Goal: Transaction & Acquisition: Book appointment/travel/reservation

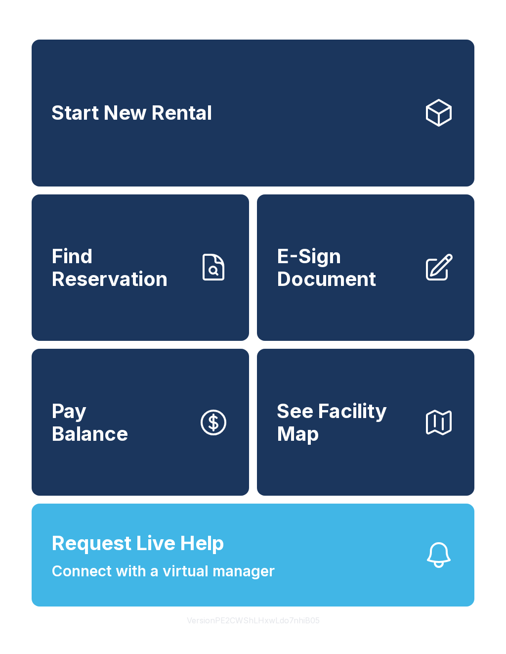
click at [218, 112] on link "Start New Rental" at bounding box center [253, 113] width 443 height 147
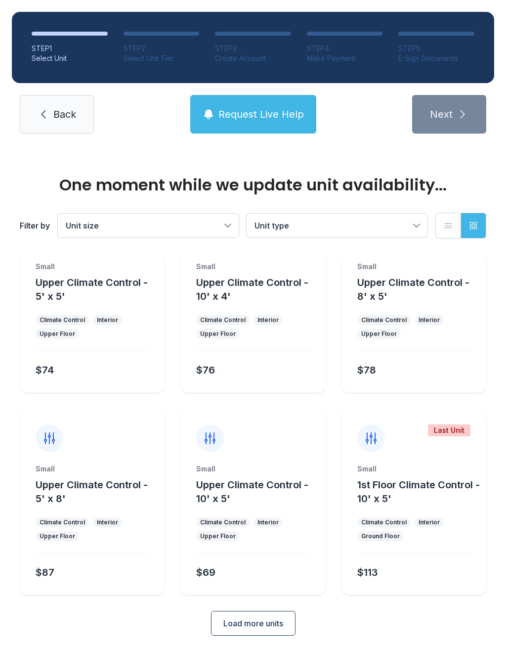
scroll to position [53, 0]
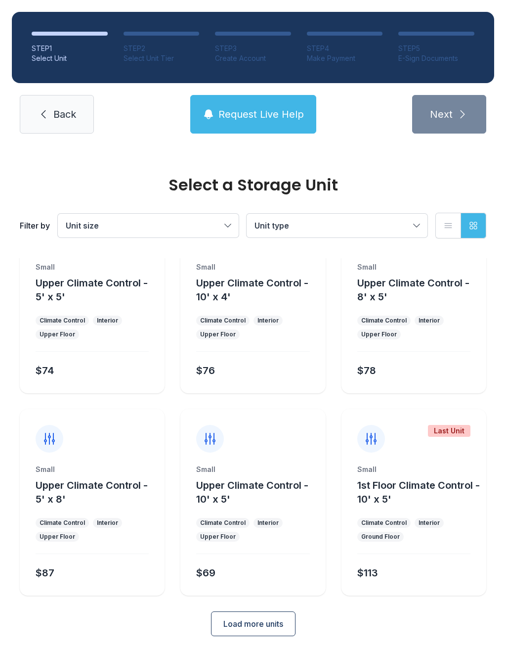
click at [73, 100] on link "Back" at bounding box center [57, 114] width 74 height 39
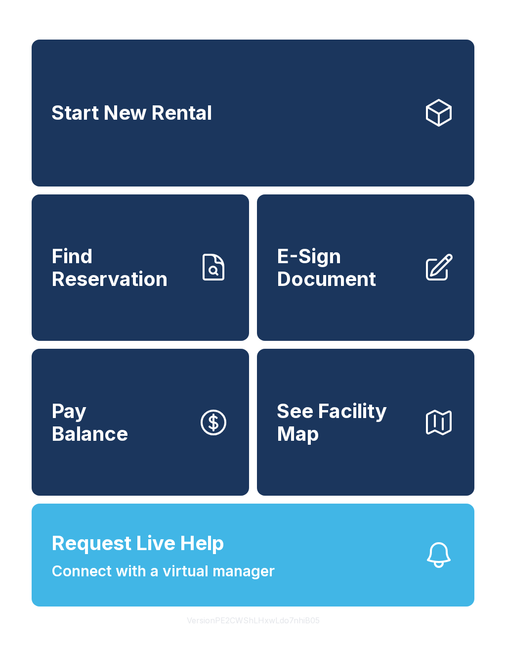
click at [260, 582] on span "Connect with a virtual manager" at bounding box center [162, 571] width 223 height 22
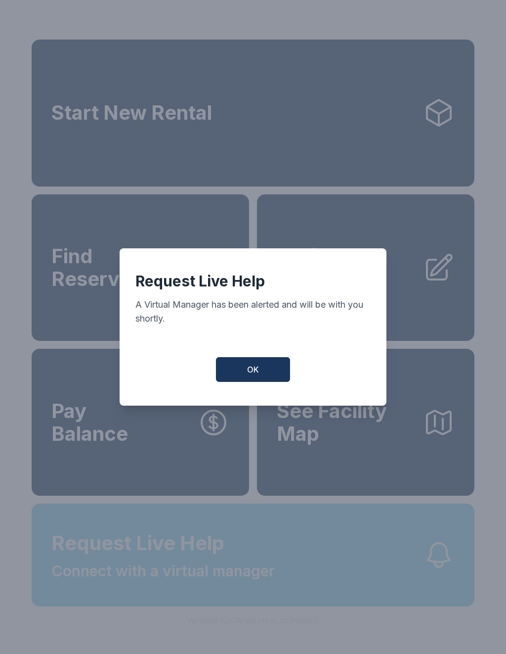
click at [262, 382] on button "OK" at bounding box center [253, 369] width 74 height 25
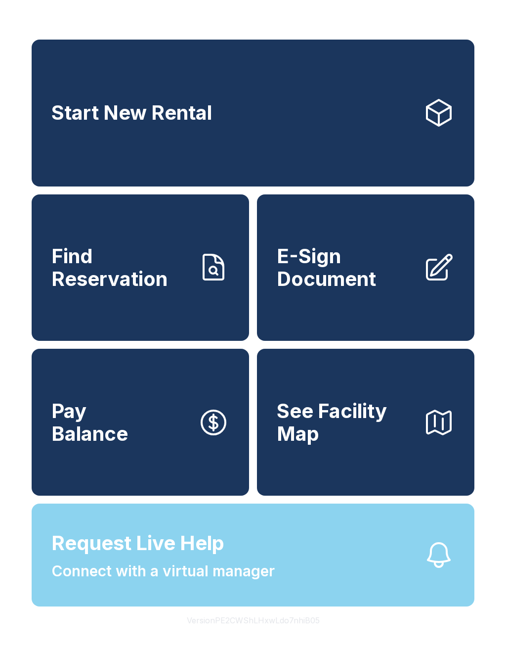
click at [262, 383] on button "See Facility Map" at bounding box center [366, 422] width 218 height 147
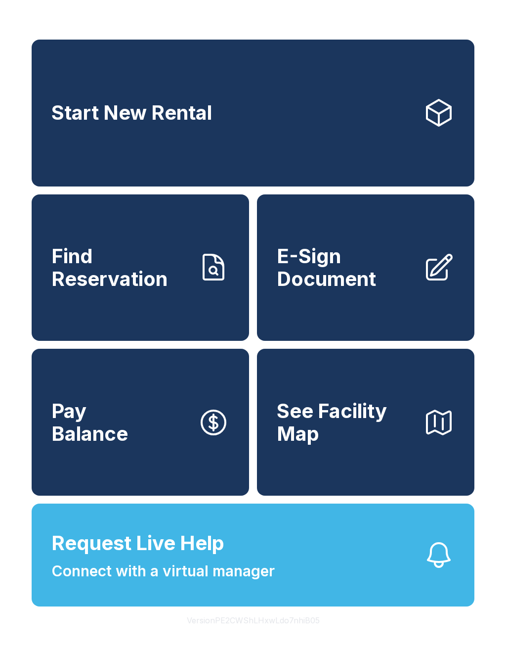
click at [257, 582] on span "Connect with a virtual manager" at bounding box center [162, 571] width 223 height 22
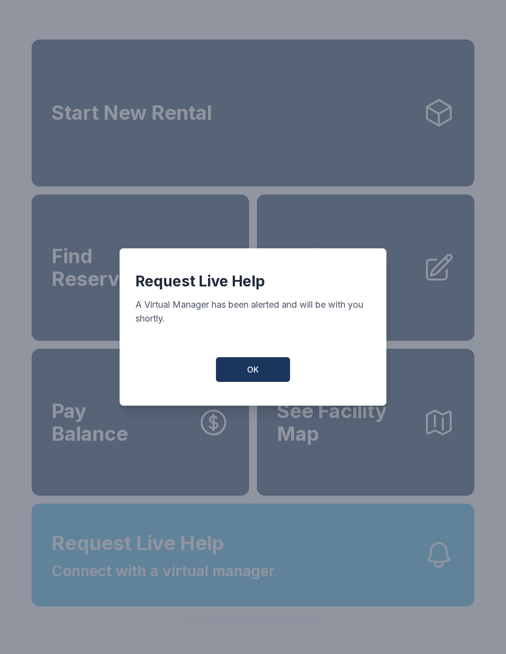
click at [266, 374] on button "OK" at bounding box center [253, 369] width 74 height 25
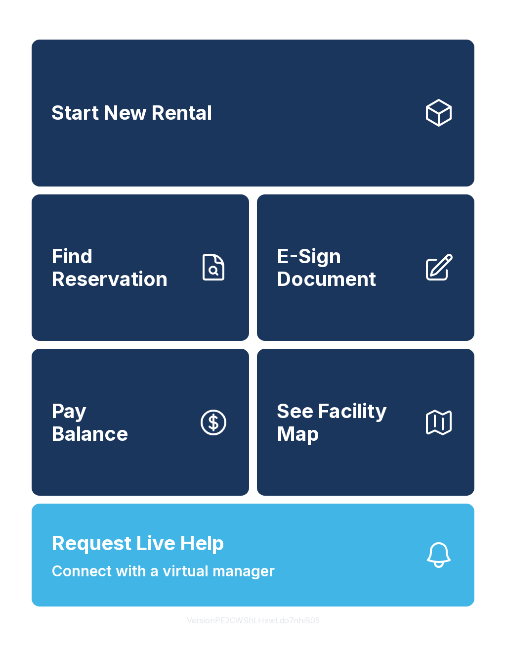
click at [147, 143] on link "Start New Rental" at bounding box center [253, 113] width 443 height 147
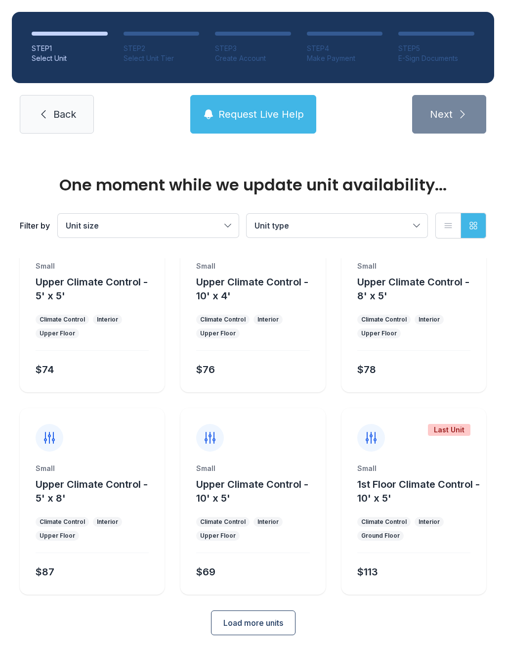
scroll to position [53, 0]
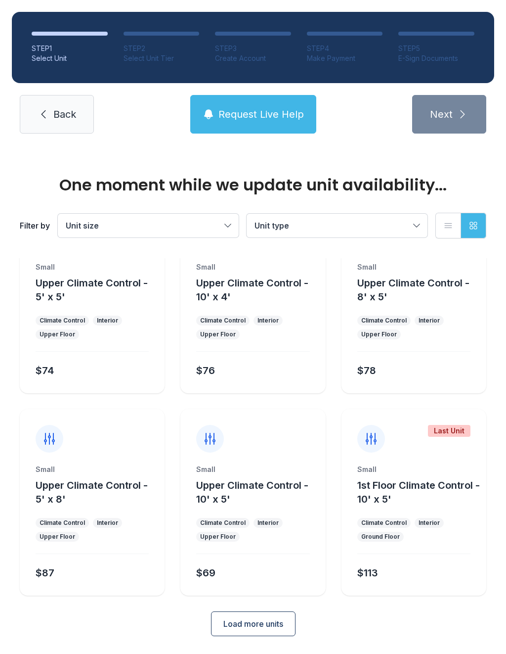
click at [283, 632] on button "Load more units" at bounding box center [253, 623] width 85 height 25
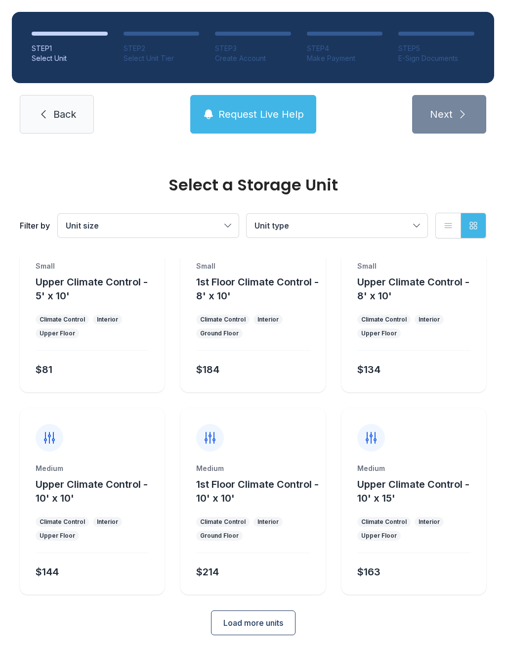
scroll to position [458, 0]
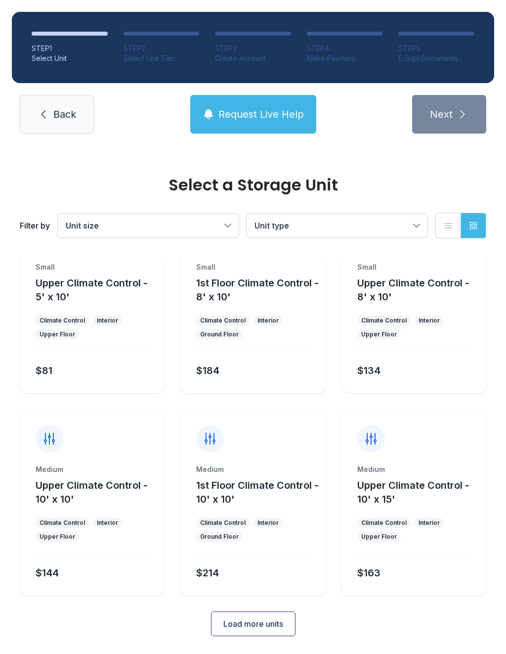
click at [260, 625] on span "Load more units" at bounding box center [253, 624] width 60 height 12
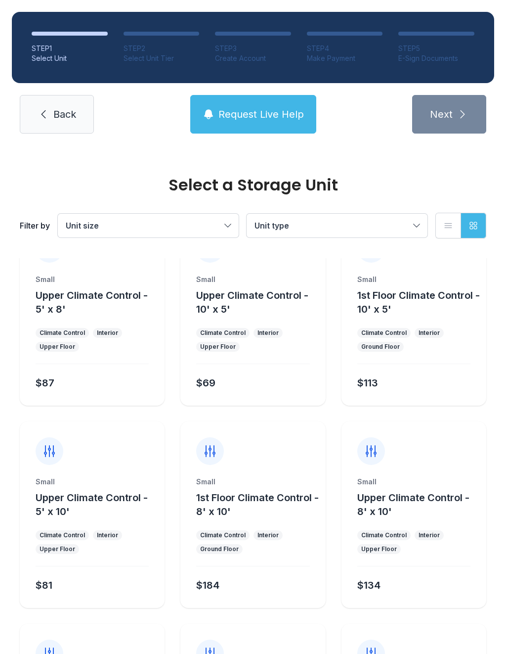
scroll to position [243, 0]
click at [63, 107] on link "Back" at bounding box center [57, 114] width 74 height 39
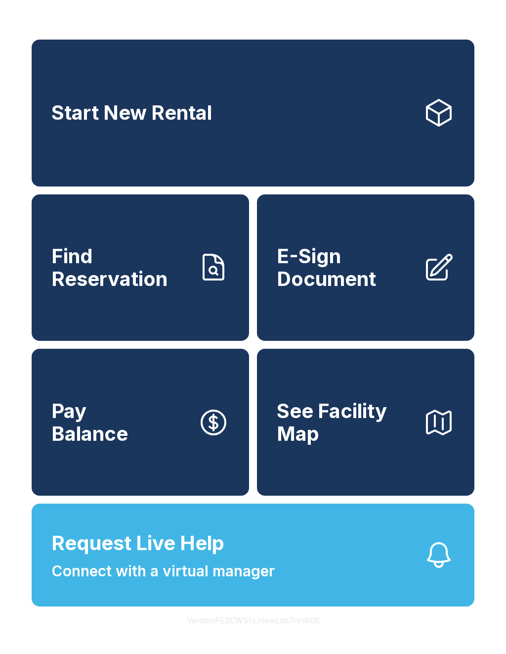
click at [229, 582] on span "Connect with a virtual manager" at bounding box center [162, 571] width 223 height 22
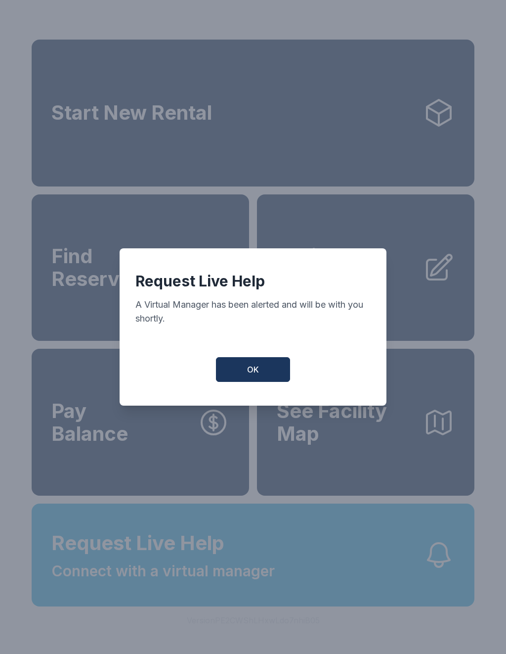
click at [254, 375] on span "OK" at bounding box center [253, 369] width 12 height 12
